Goal: Information Seeking & Learning: Check status

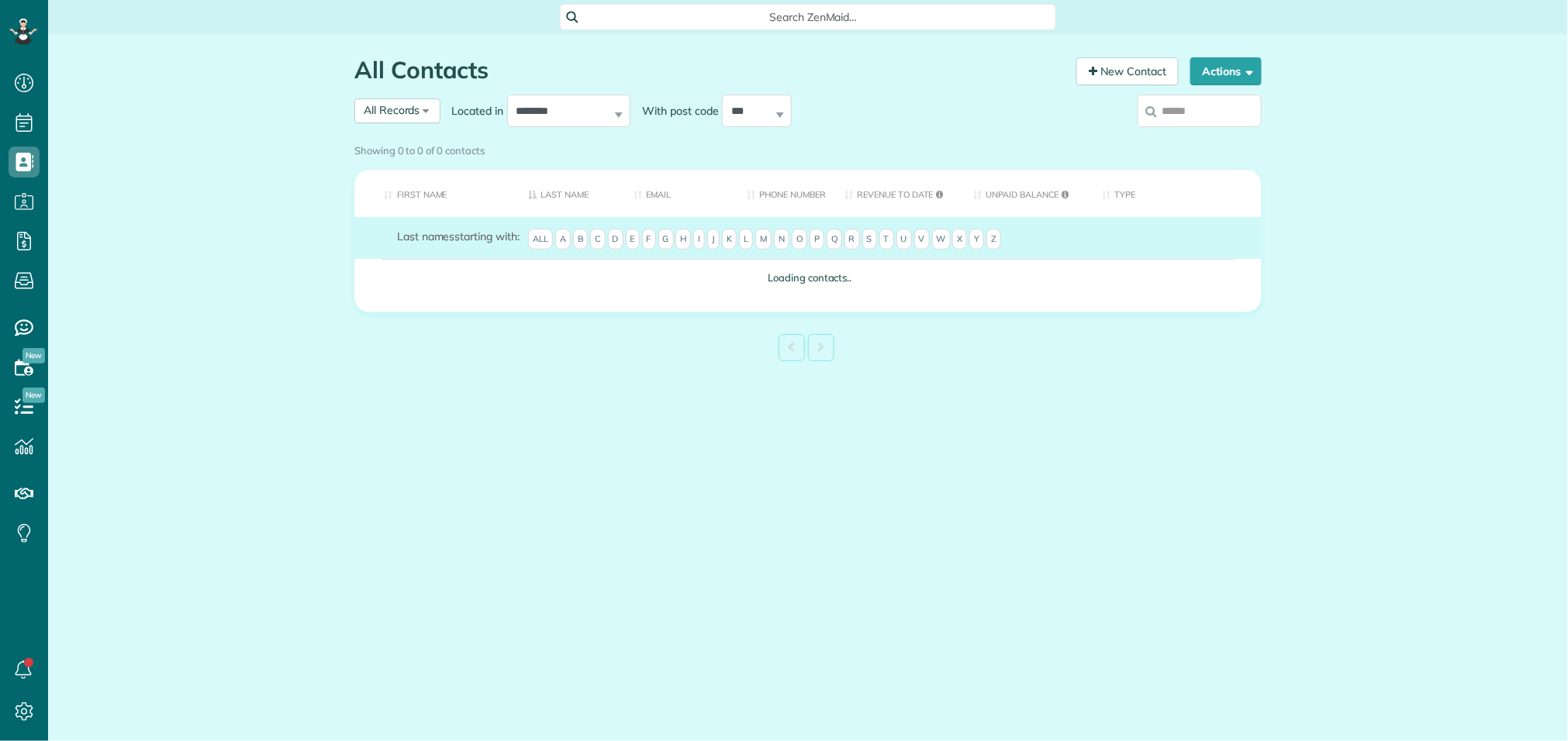
scroll to position [6, 6]
click at [1180, 119] on input "search" at bounding box center [1199, 112] width 124 height 33
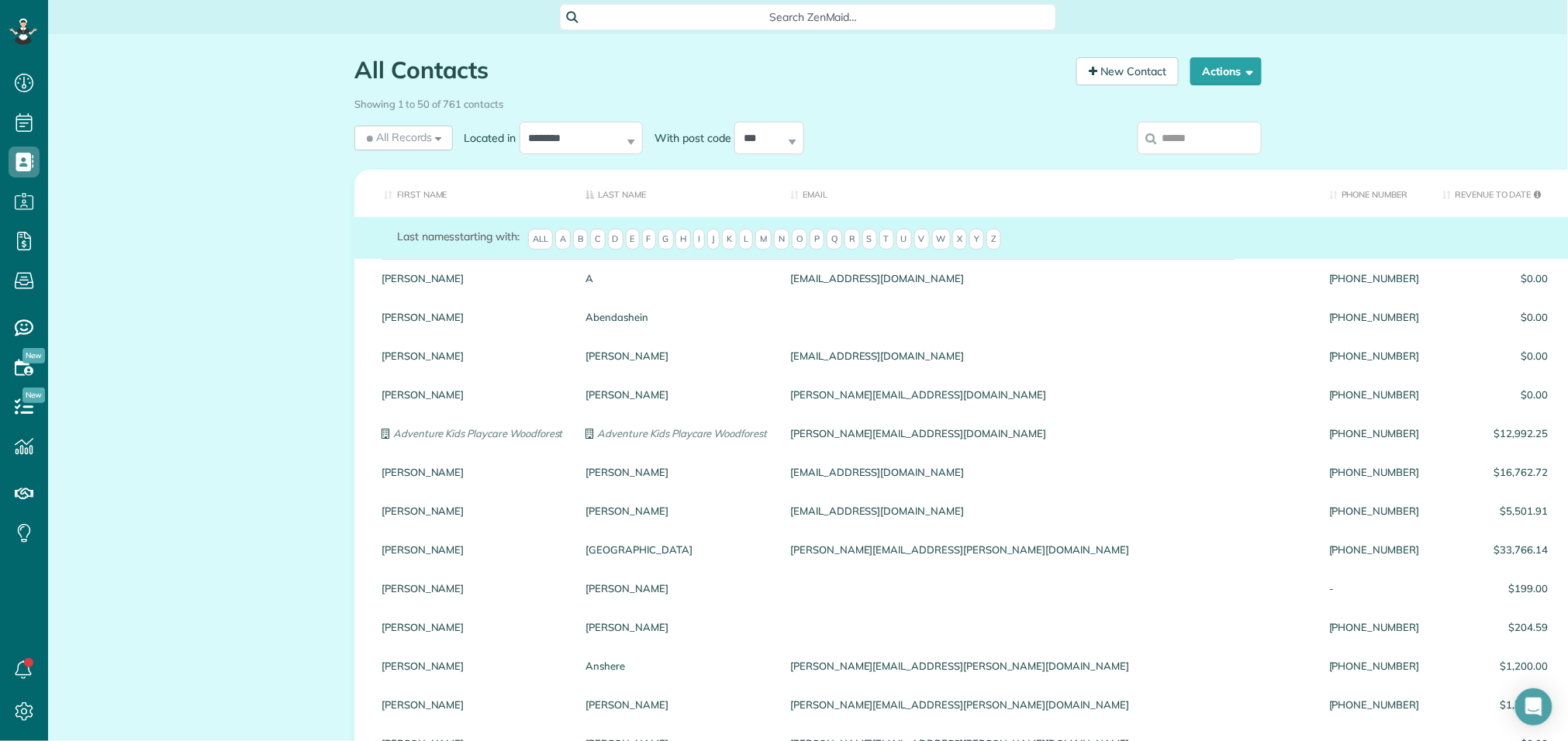
click at [1197, 131] on input "search" at bounding box center [1199, 138] width 124 height 33
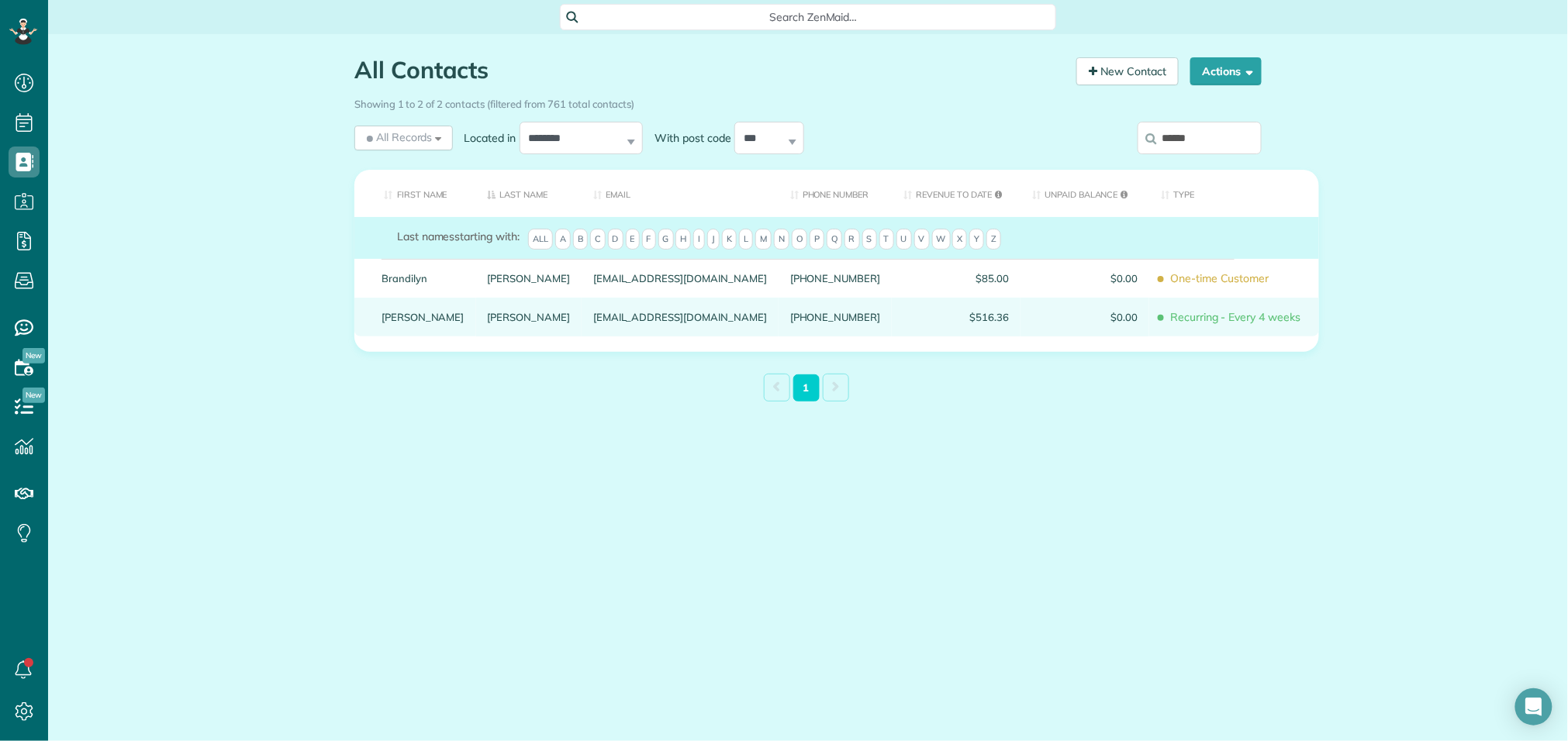
type input "******"
click at [581, 330] on div "[EMAIL_ADDRESS][DOMAIN_NAME]" at bounding box center [679, 317] width 197 height 39
click at [488, 322] on link "Lee" at bounding box center [530, 316] width 83 height 11
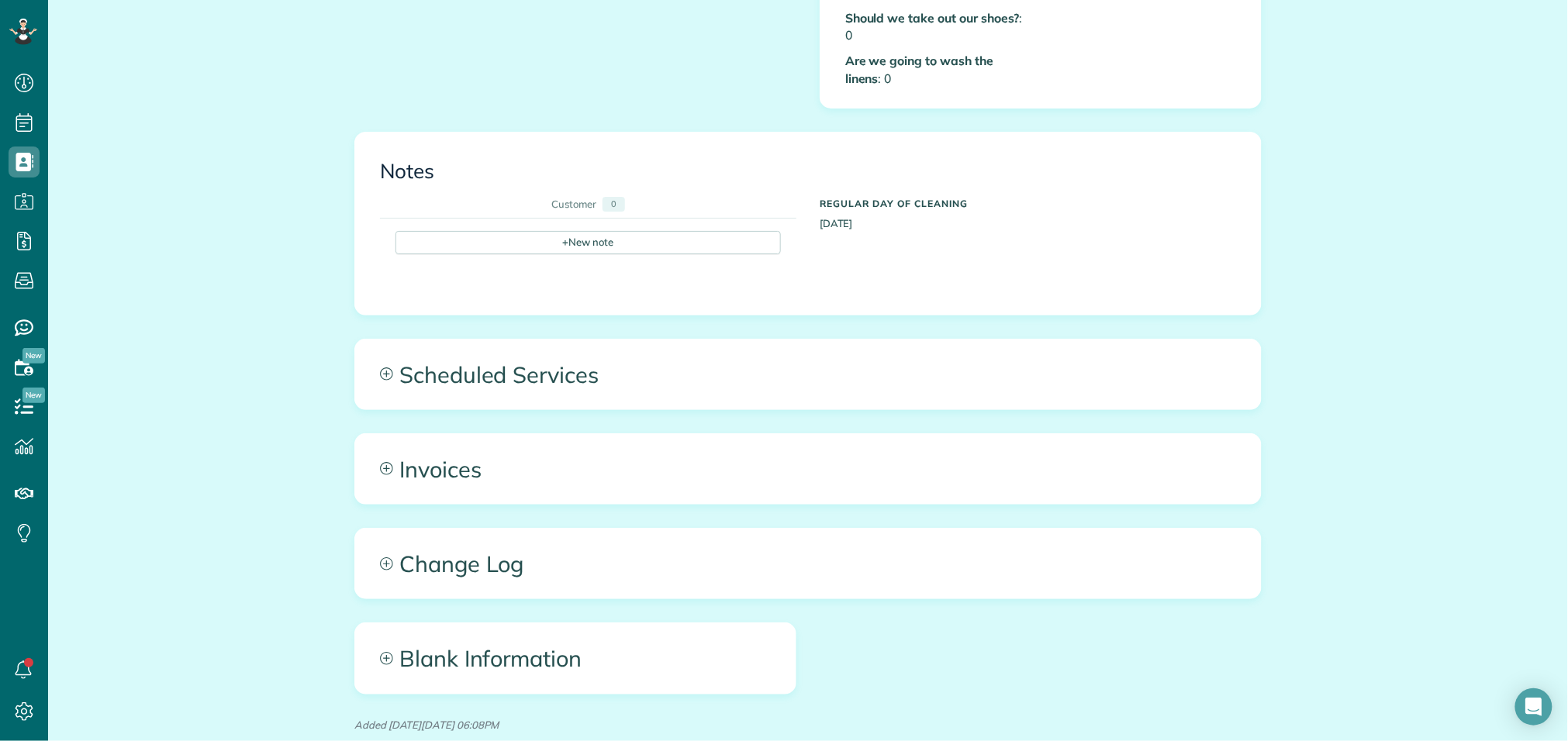
scroll to position [853, 0]
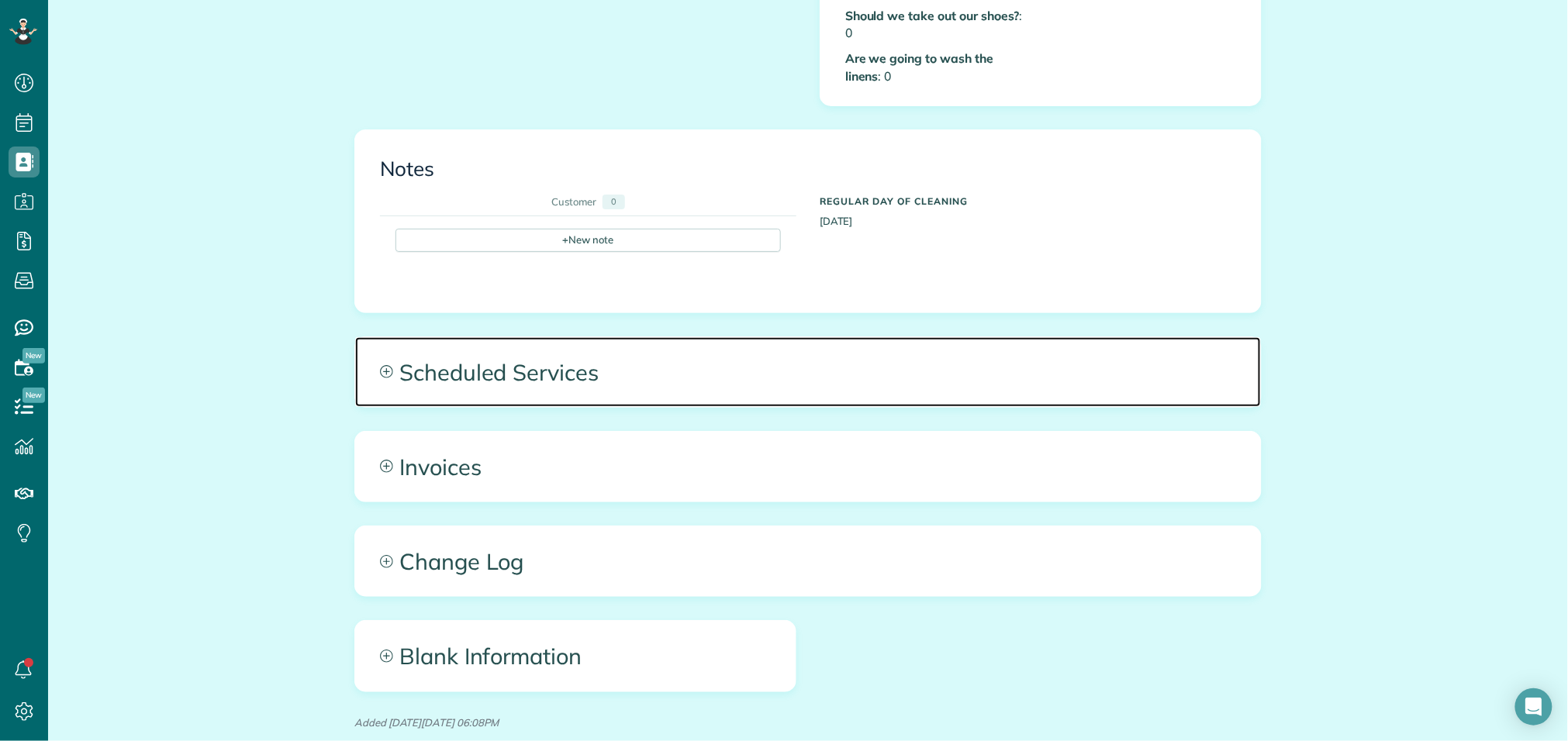
click at [585, 363] on span "Scheduled Services" at bounding box center [807, 372] width 905 height 70
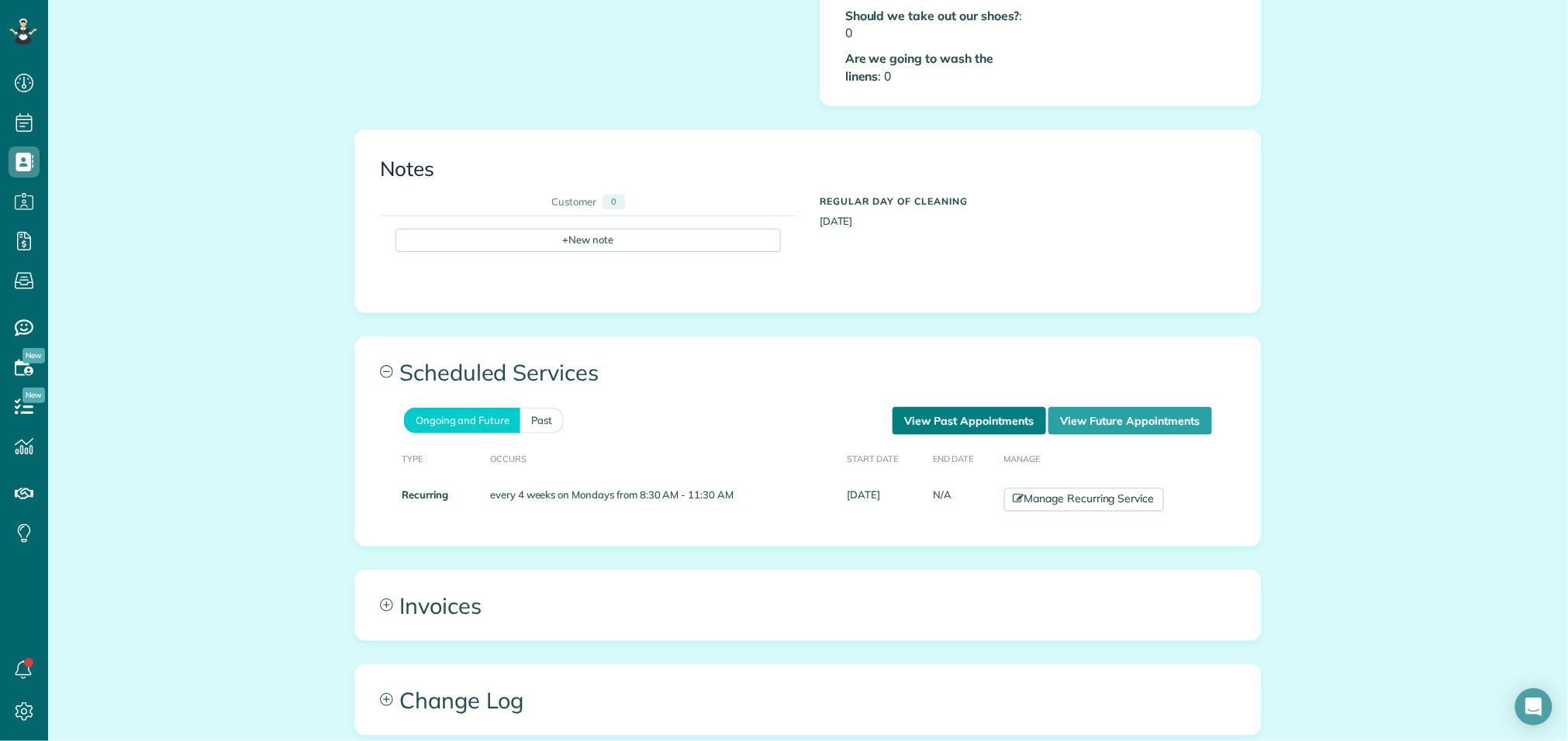
click at [999, 407] on link "View Past Appointments" at bounding box center [969, 421] width 153 height 28
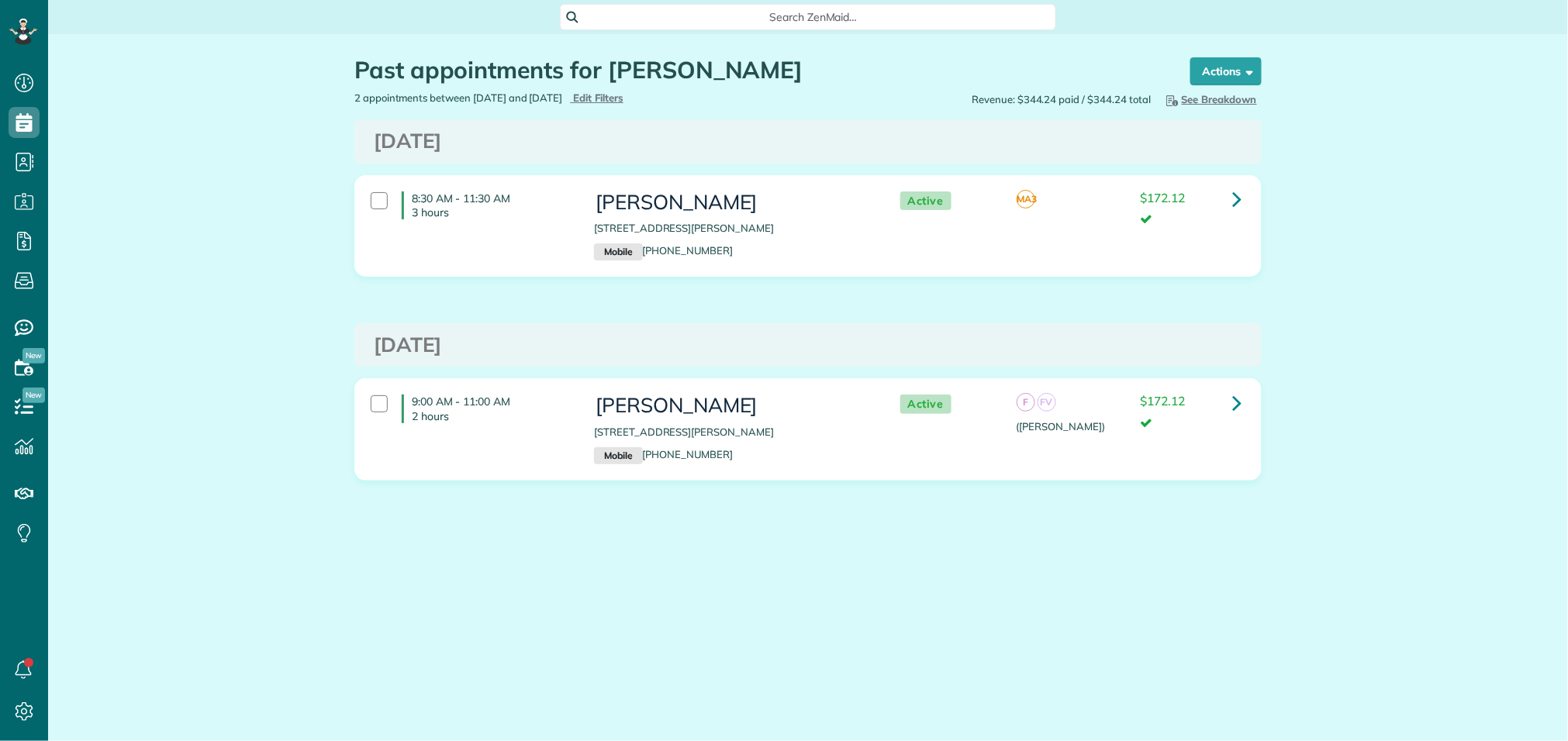
scroll to position [6, 6]
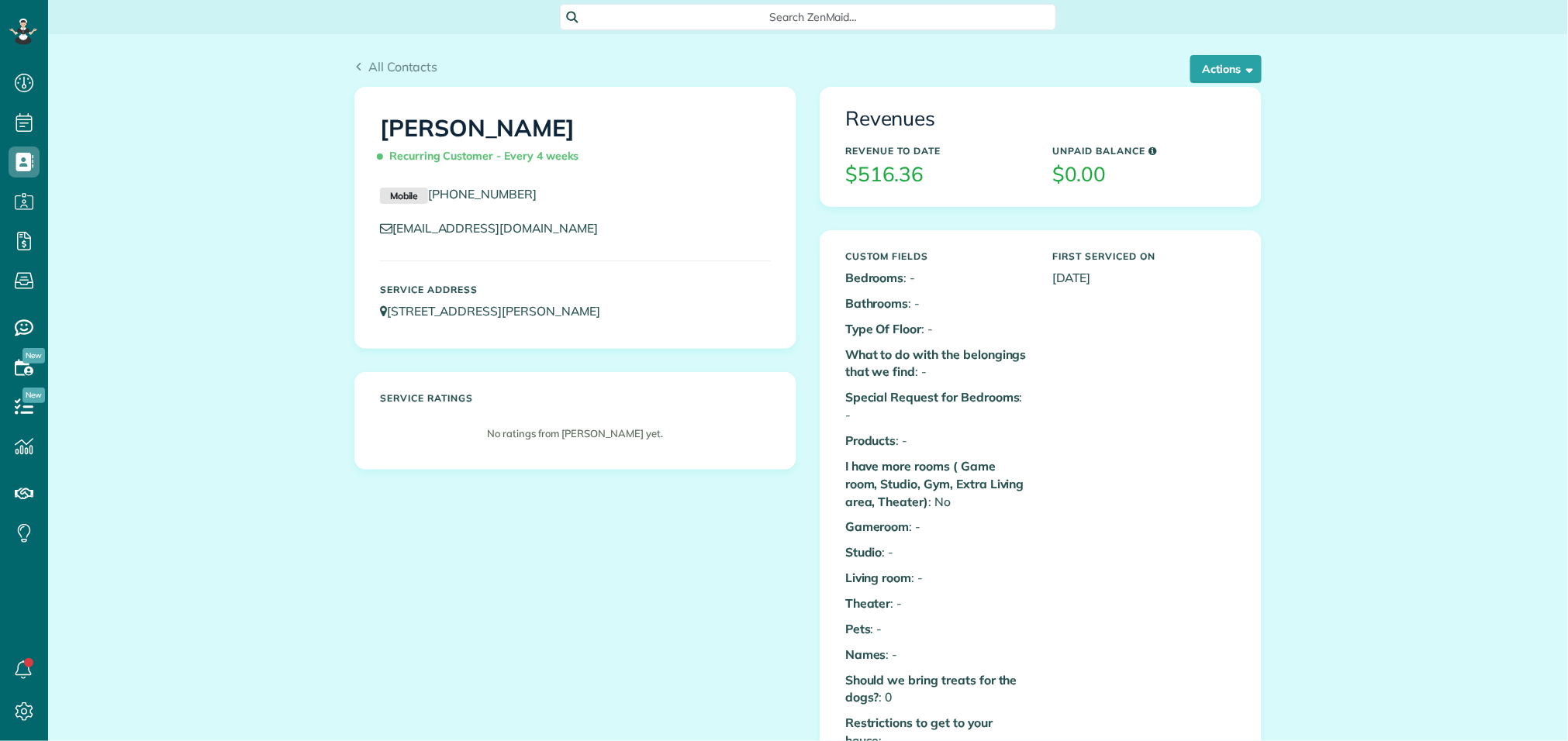
scroll to position [6, 6]
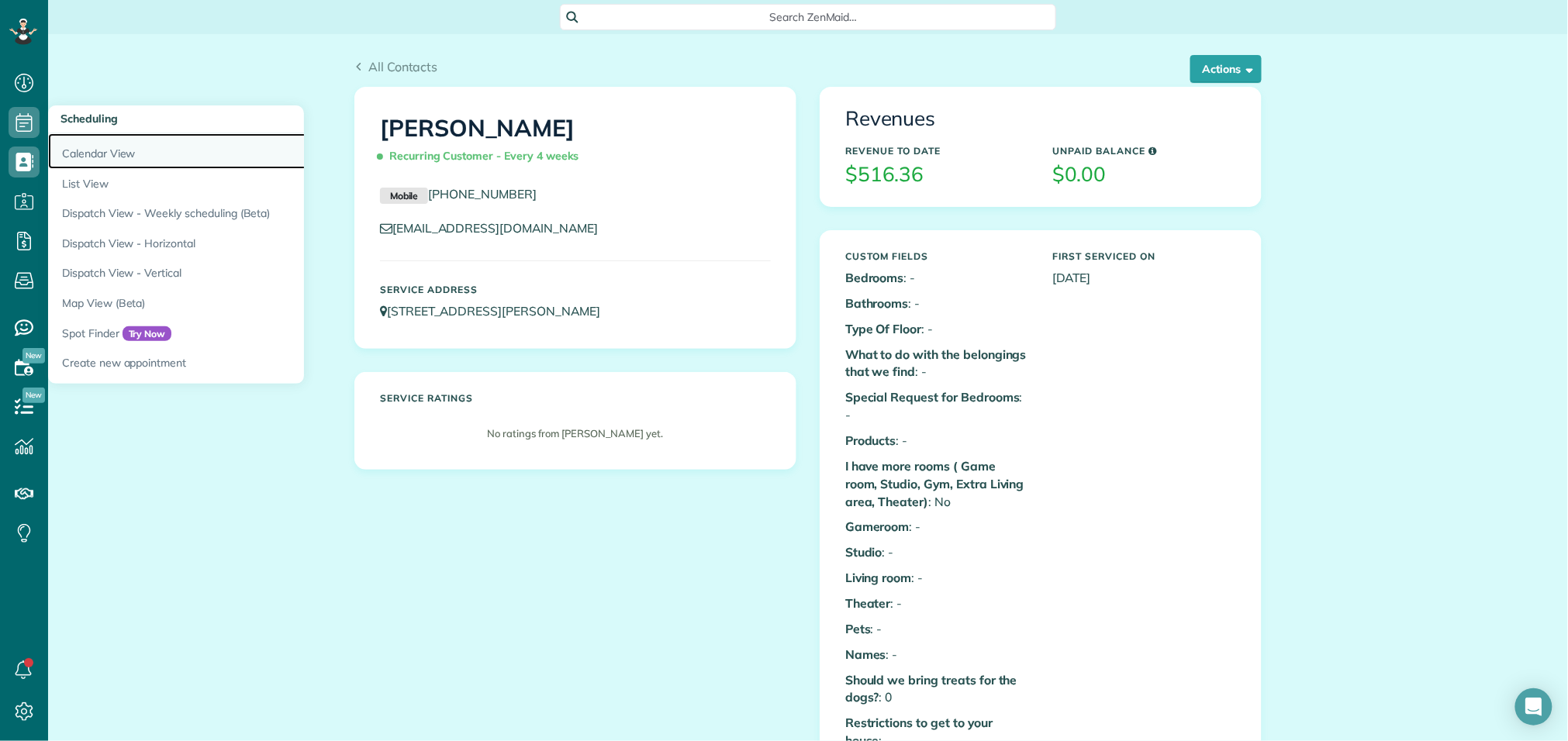
click at [74, 149] on link "Calendar View" at bounding box center [243, 150] width 388 height 36
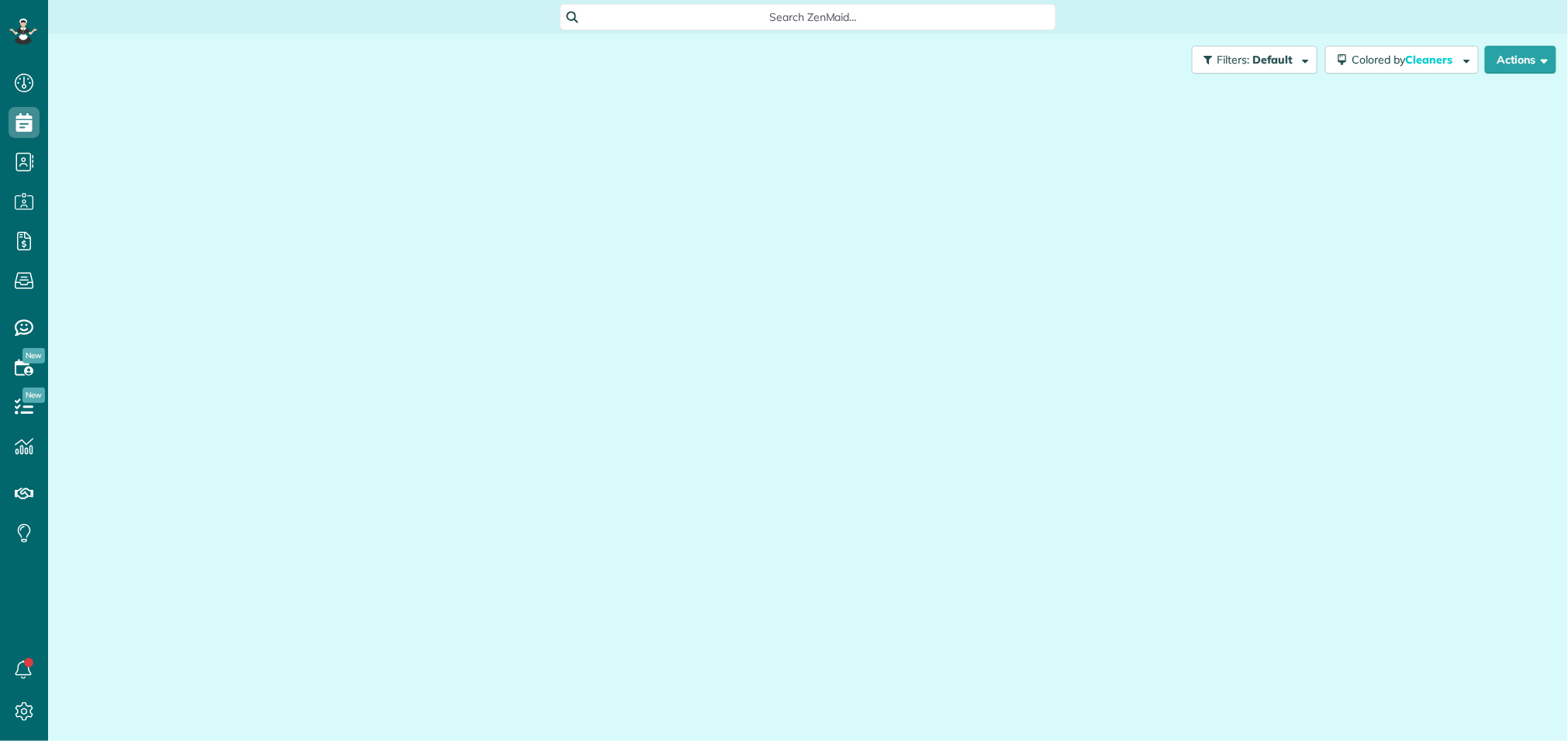
scroll to position [6, 6]
